Goal: Find specific page/section: Find specific page/section

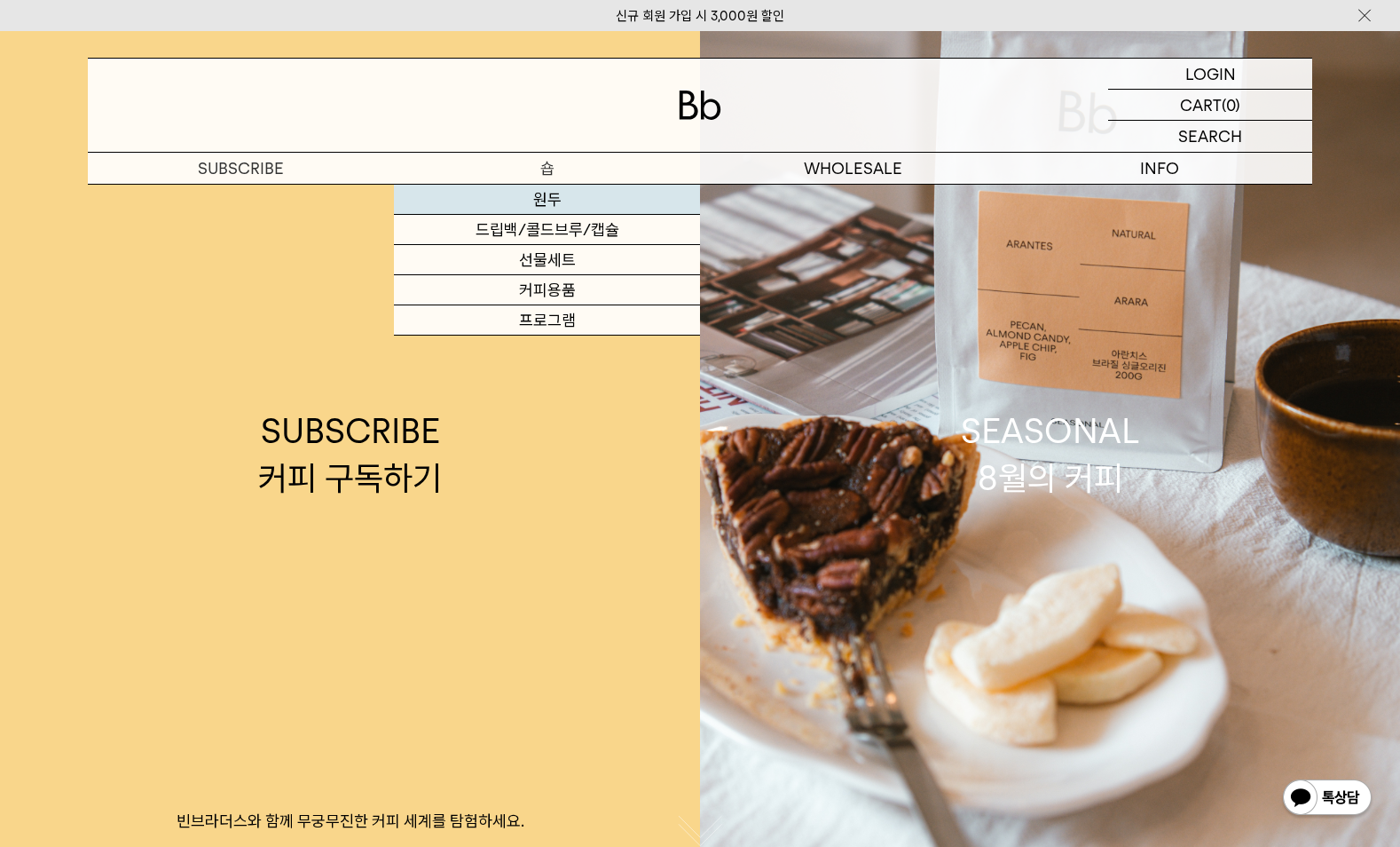
click at [552, 194] on link "원두" at bounding box center [546, 200] width 306 height 30
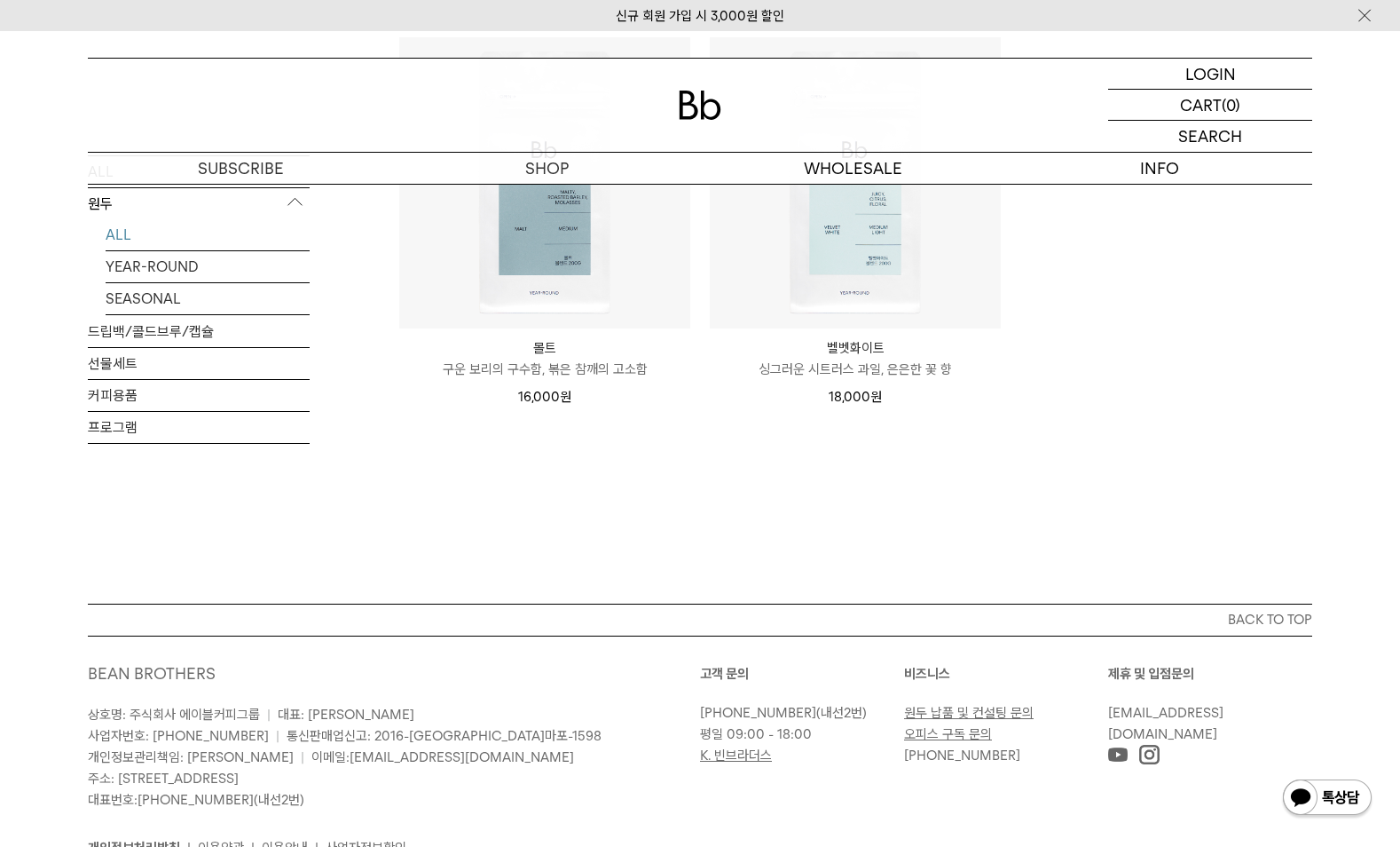
scroll to position [1604, 0]
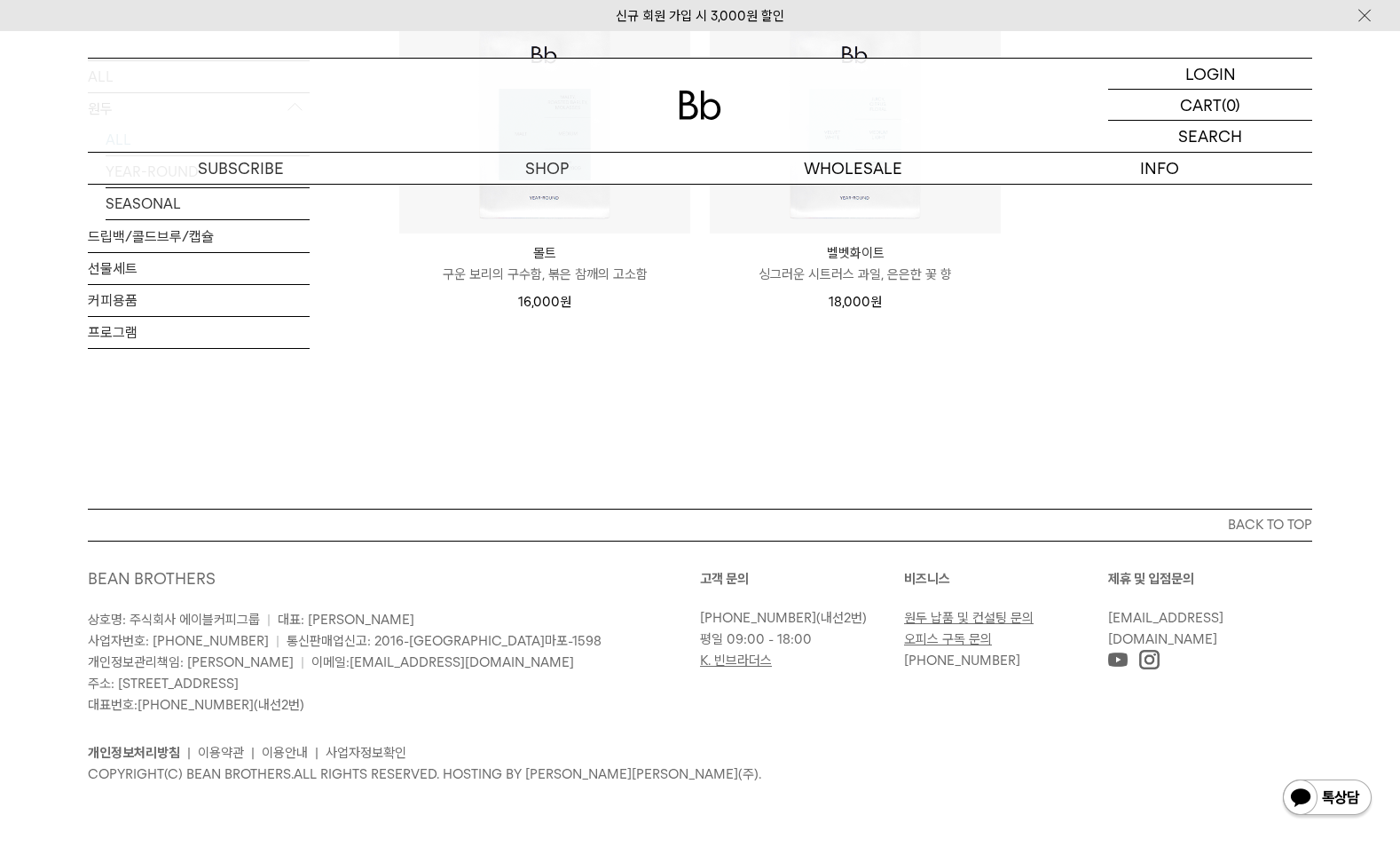
drag, startPoint x: 142, startPoint y: 685, endPoint x: 452, endPoint y: 680, distance: 310.0
click at [452, 680] on p "상호명: 주식회사 에이블커피그룹 | 대표: [PERSON_NAME] 사업자번호: [PHONE_NUMBER] | 통신판매업신고: 2016-[GE…" at bounding box center [394, 662] width 612 height 107
drag, startPoint x: 89, startPoint y: 682, endPoint x: 340, endPoint y: 675, distance: 251.1
click at [239, 675] on span "주소: [STREET_ADDRESS]" at bounding box center [164, 682] width 151 height 16
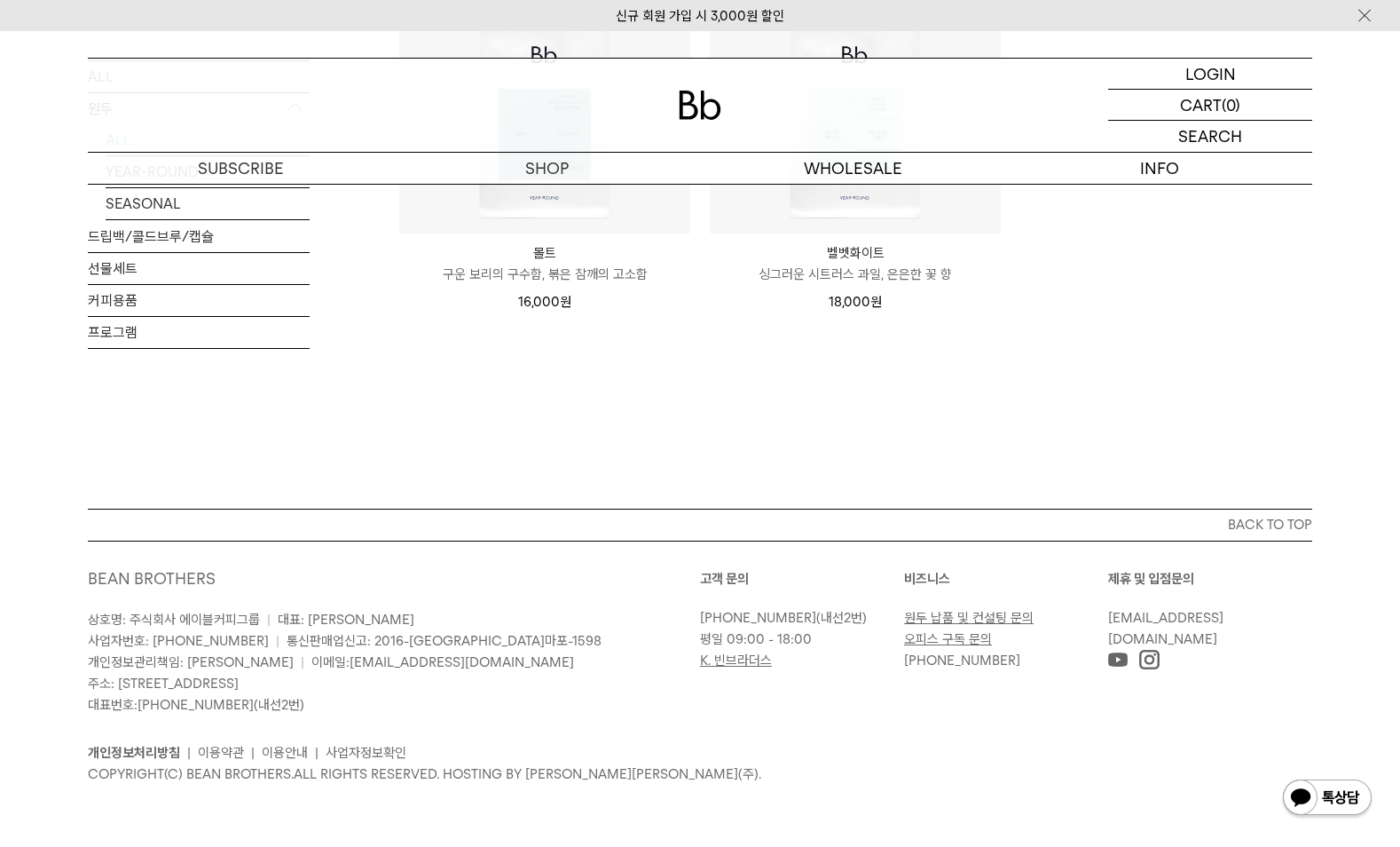
click at [239, 675] on span "주소: [STREET_ADDRESS]" at bounding box center [164, 682] width 151 height 16
drag, startPoint x: 418, startPoint y: 683, endPoint x: 61, endPoint y: 609, distance: 364.6
click at [61, 609] on div "BACK TO TOP BEAN BROTHERS 상호명: 주식회사 에이블커피그룹 | 대표: [PERSON_NAME] 사업자번호: [PHONE_N…" at bounding box center [700, 678] width 1400 height 338
drag, startPoint x: 61, startPoint y: 609, endPoint x: 165, endPoint y: 653, distance: 112.9
click at [165, 654] on span "개인정보관리책임: [PERSON_NAME]" at bounding box center [191, 661] width 206 height 16
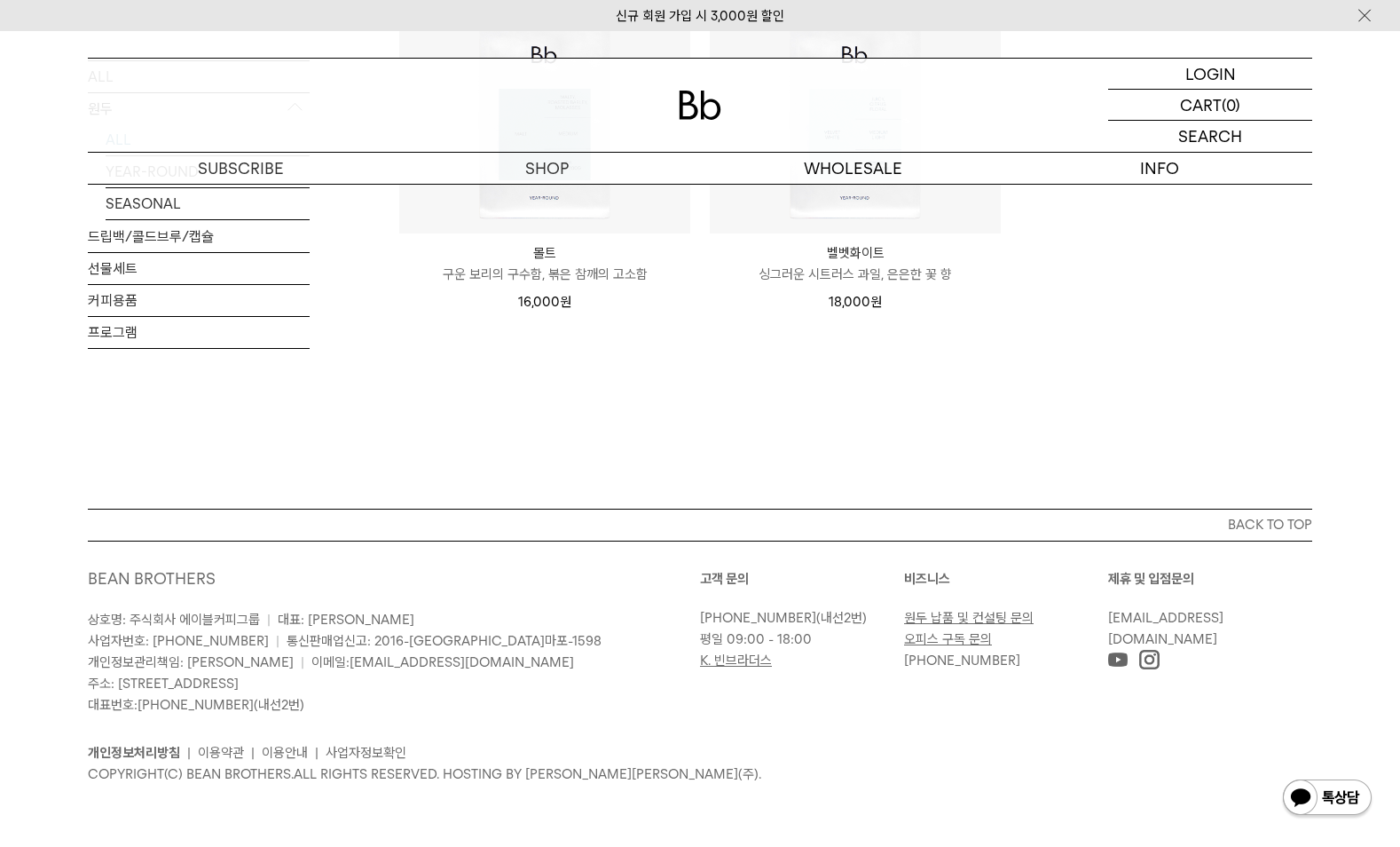
click at [386, 685] on p "상호명: 주식회사 에이블커피그룹 | 대표: [PERSON_NAME] 사업자번호: [PHONE_NUMBER] | 통신판매업신고: 2016-[GE…" at bounding box center [394, 662] width 612 height 107
